Goal: Task Accomplishment & Management: Manage account settings

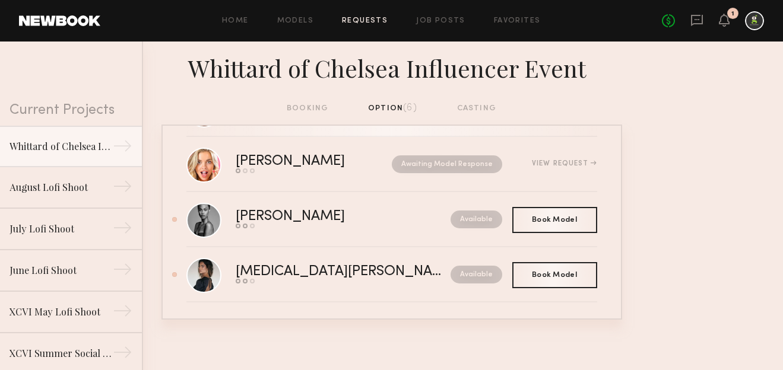
scroll to position [173, 0]
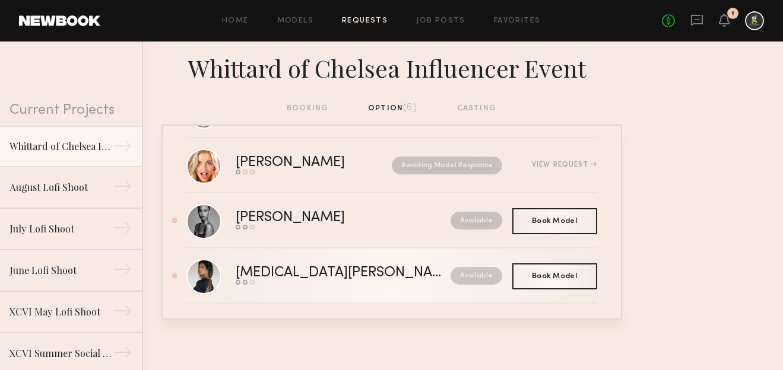
click at [365, 283] on div "Send request Model response Book model" at bounding box center [343, 282] width 215 height 5
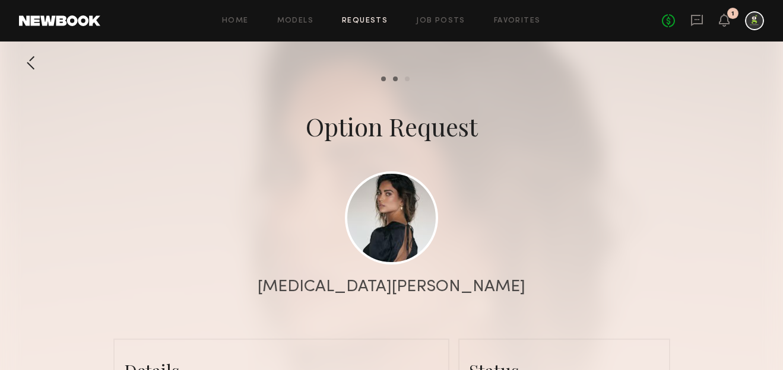
scroll to position [1127, 0]
drag, startPoint x: 422, startPoint y: 289, endPoint x: 367, endPoint y: 288, distance: 55.2
click at [367, 289] on div "[MEDICAL_DATA][PERSON_NAME]" at bounding box center [391, 287] width 783 height 17
copy div "[MEDICAL_DATA][PERSON_NAME]"
click at [33, 68] on div at bounding box center [31, 63] width 24 height 24
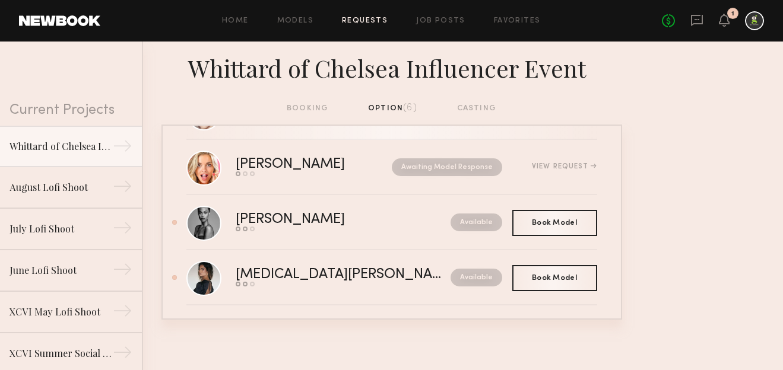
scroll to position [172, 0]
